Goal: Contribute content: Add original content to the website for others to see

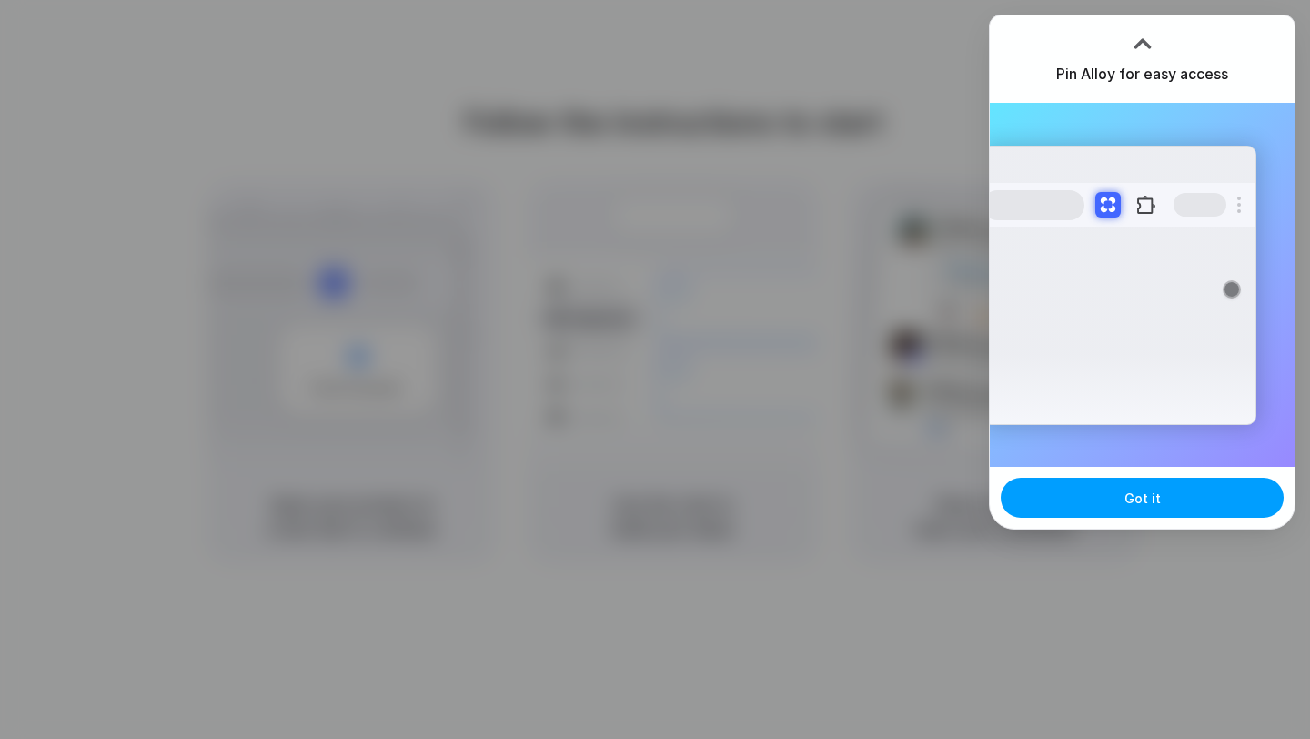
click at [1139, 494] on span "Got it" at bounding box center [1142, 497] width 36 height 19
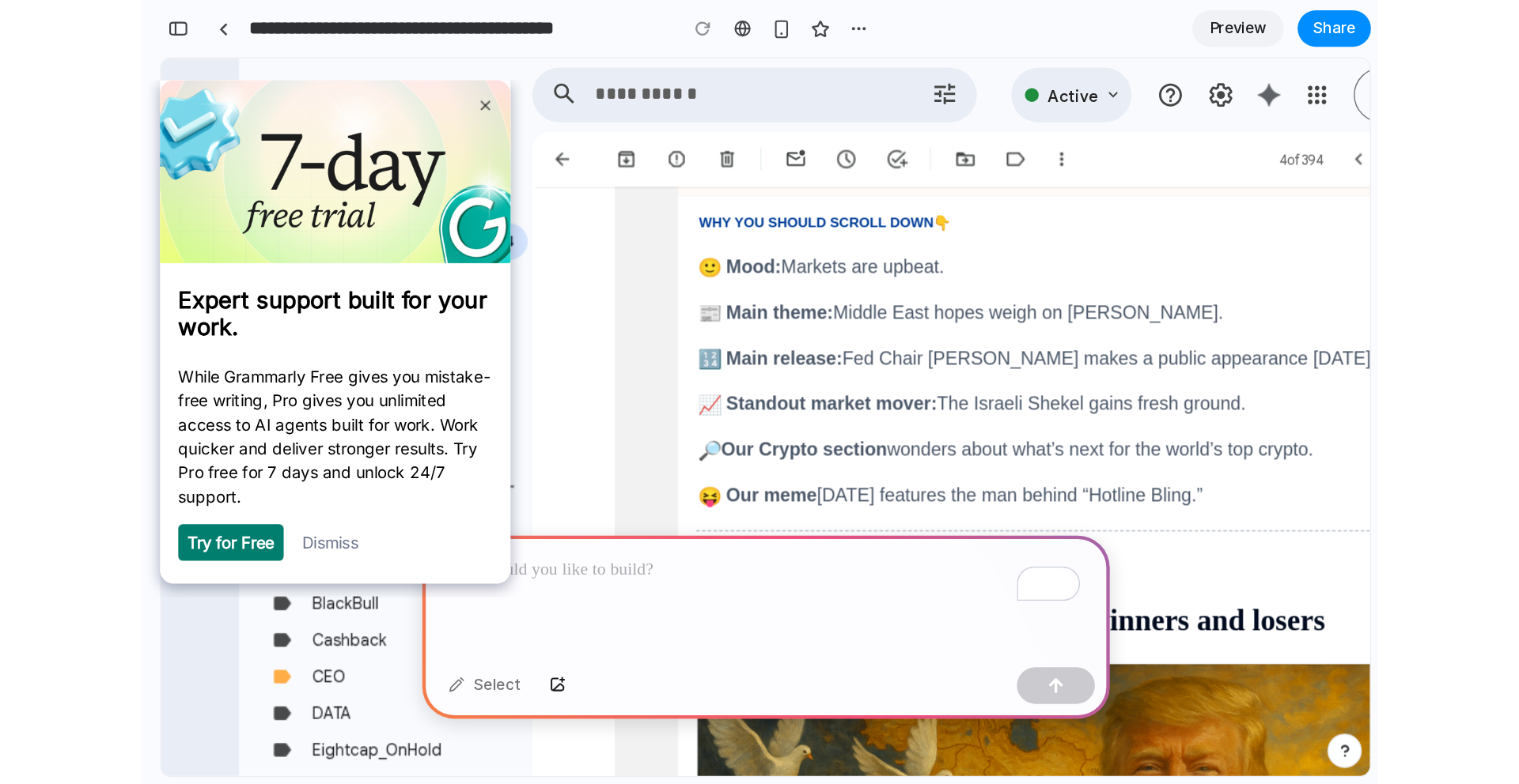
scroll to position [258, 0]
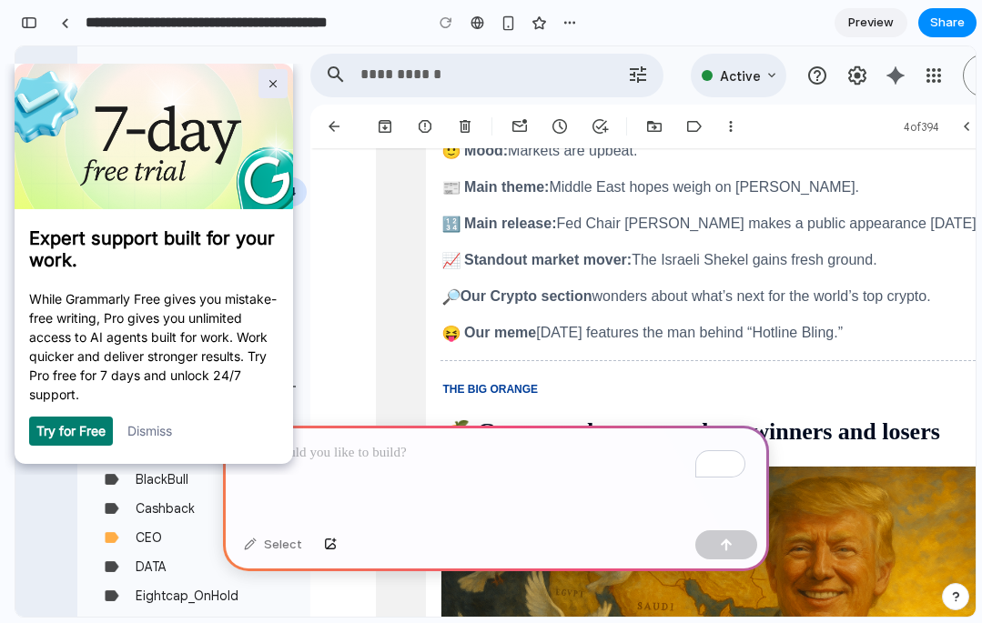
click at [275, 83] on img at bounding box center [273, 84] width 8 height 8
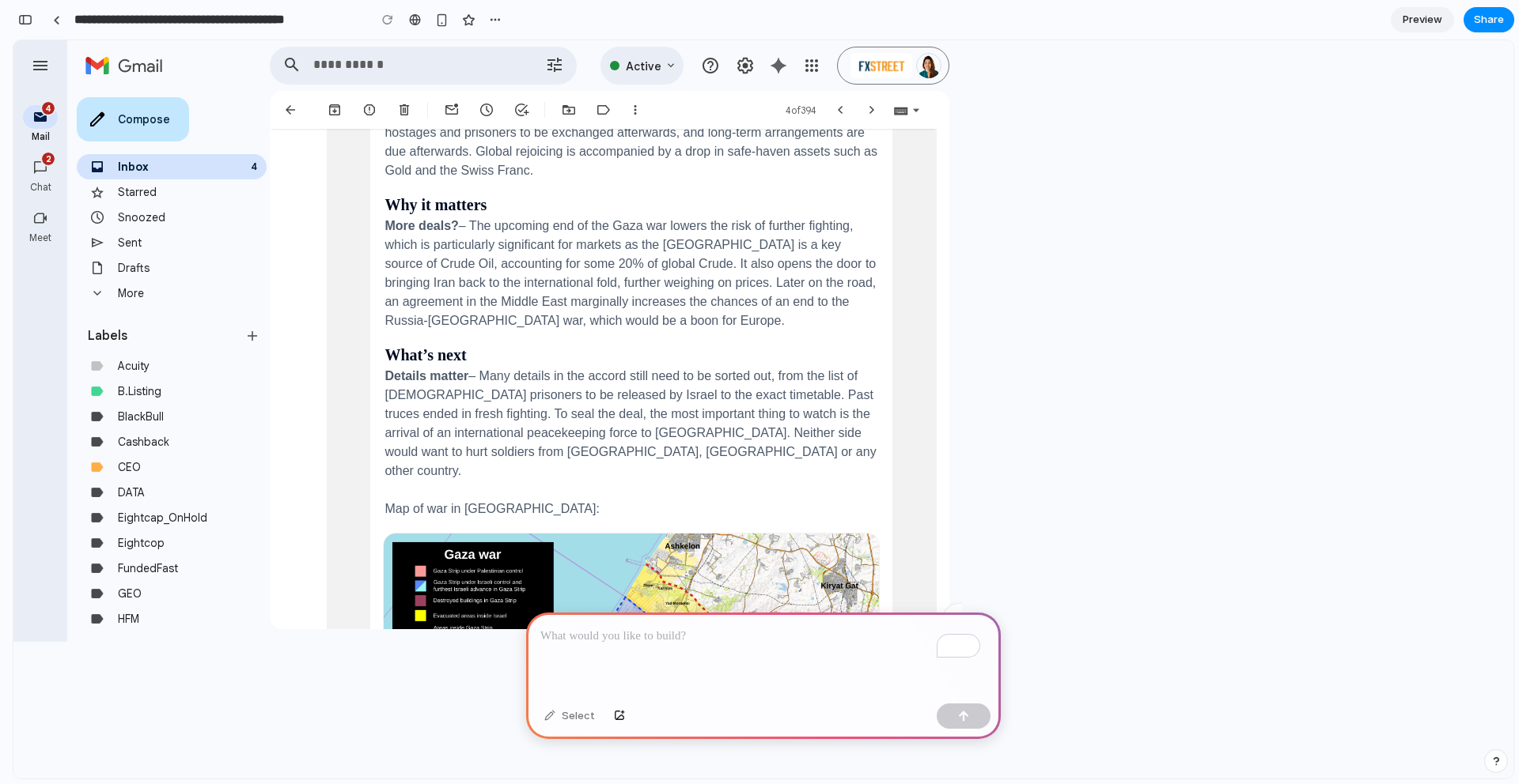
scroll to position [940, 0]
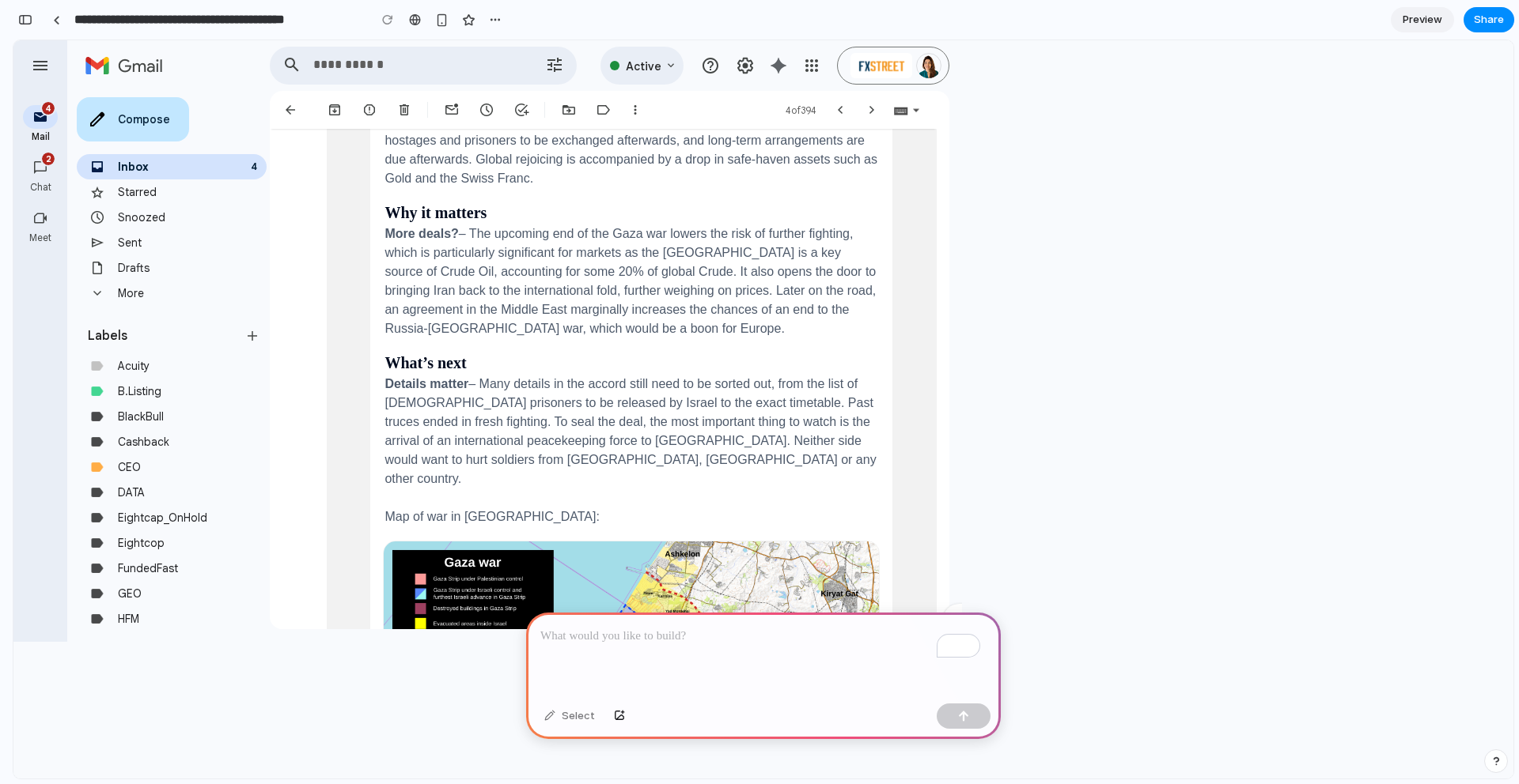
click at [505, 485] on span "– Many details in the accord still need to be sorted out, from the list of [DEM…" at bounding box center [630, 431] width 491 height 109
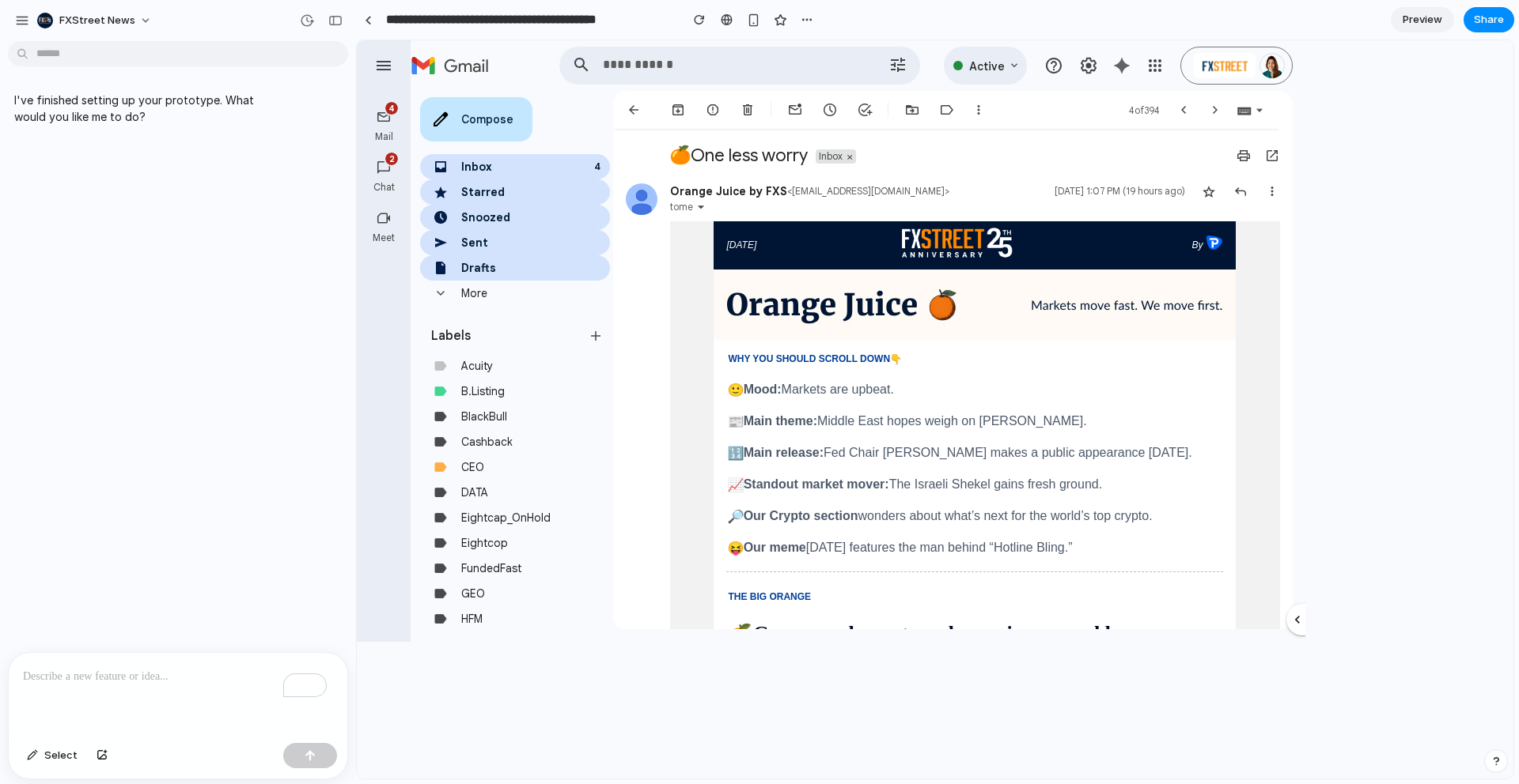
scroll to position [0, 0]
